Goal: Information Seeking & Learning: Learn about a topic

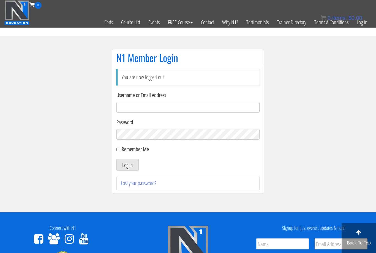
type input "[EMAIL_ADDRESS][DOMAIN_NAME]"
click at [124, 170] on button "Log In" at bounding box center [128, 165] width 22 height 12
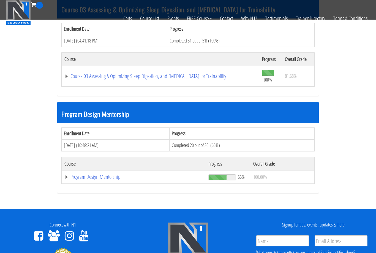
scroll to position [488, 0]
click at [97, 176] on link "Program Design Mentorship" at bounding box center [133, 177] width 139 height 6
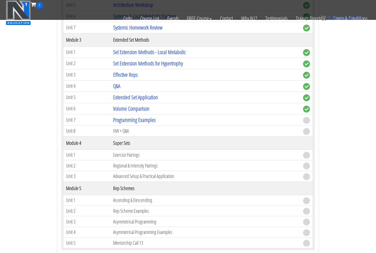
scroll to position [831, 0]
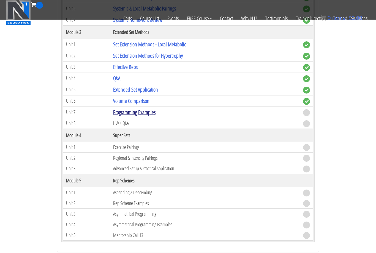
click at [139, 110] on link "Programming Examples" at bounding box center [134, 112] width 42 height 7
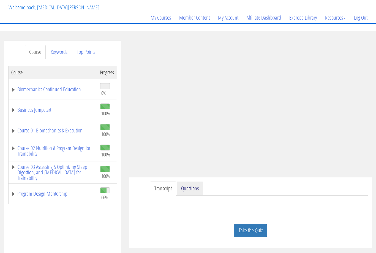
scroll to position [37, 0]
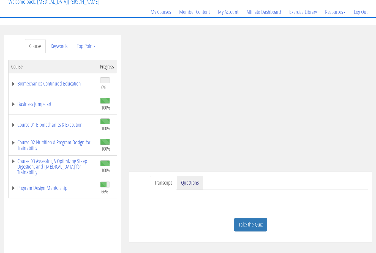
click at [192, 180] on link "Questions" at bounding box center [190, 183] width 26 height 14
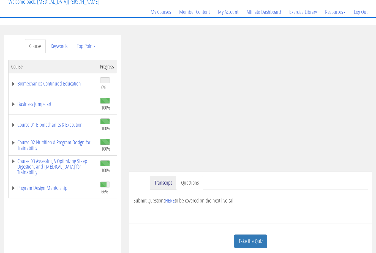
click at [171, 180] on link "Transcript" at bounding box center [163, 183] width 26 height 14
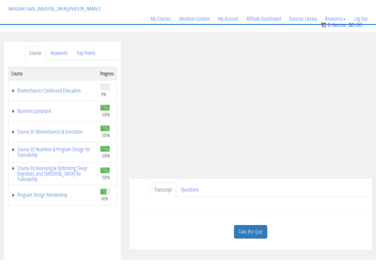
scroll to position [7, 0]
